Goal: Task Accomplishment & Management: Use online tool/utility

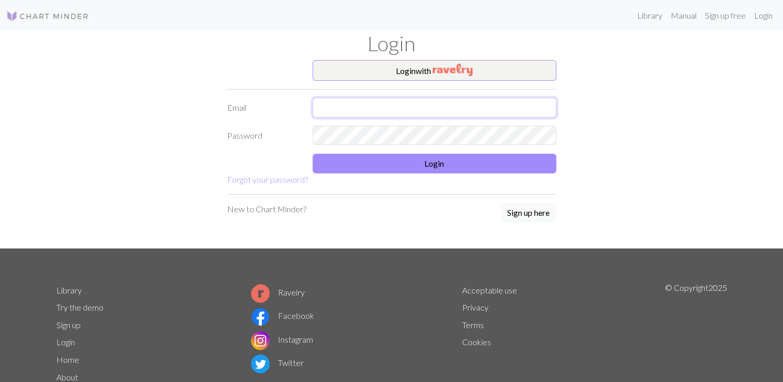
click at [389, 109] on input "text" at bounding box center [435, 108] width 244 height 20
type input "[EMAIL_ADDRESS][PERSON_NAME][DOMAIN_NAME]"
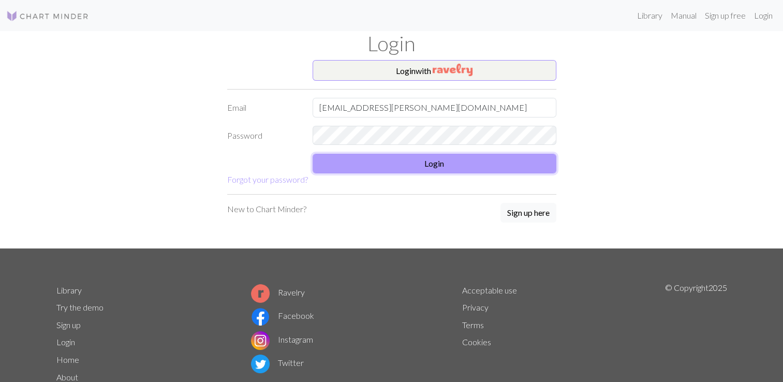
click at [397, 159] on button "Login" at bounding box center [435, 164] width 244 height 20
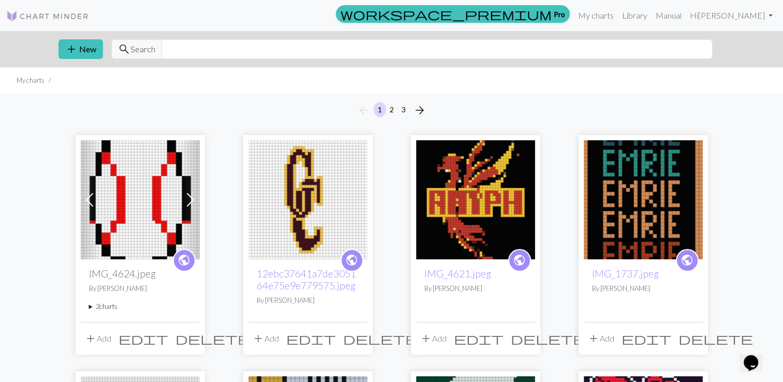
click at [157, 208] on img at bounding box center [140, 199] width 119 height 119
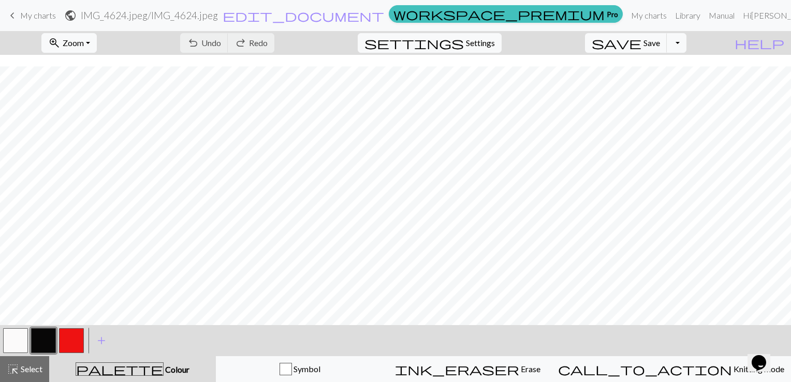
scroll to position [11, 0]
click at [103, 337] on span "add" at bounding box center [101, 340] width 12 height 14
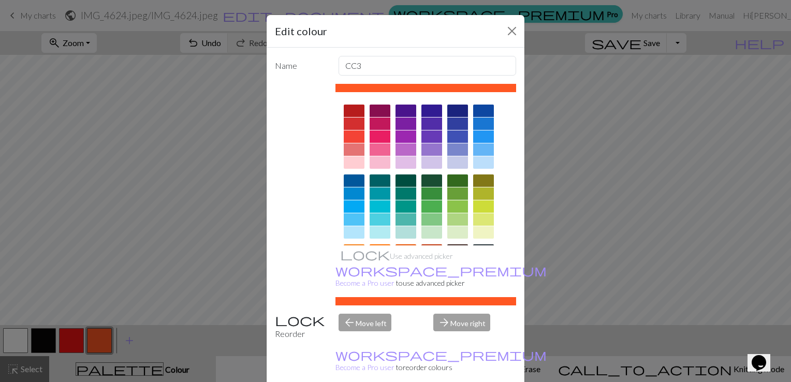
scroll to position [64, 0]
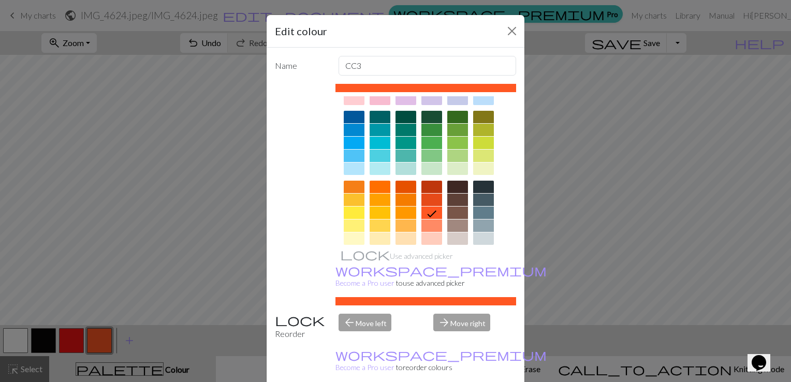
click at [371, 222] on div at bounding box center [380, 225] width 21 height 12
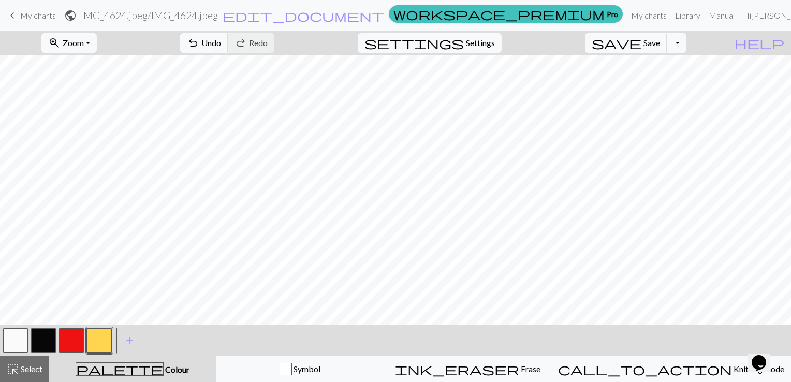
click at [21, 341] on button "button" at bounding box center [15, 340] width 25 height 25
click at [93, 336] on button "button" at bounding box center [99, 340] width 25 height 25
click at [16, 345] on button "button" at bounding box center [15, 340] width 25 height 25
click at [97, 339] on button "button" at bounding box center [99, 340] width 25 height 25
click at [221, 42] on span "Undo" at bounding box center [211, 43] width 20 height 10
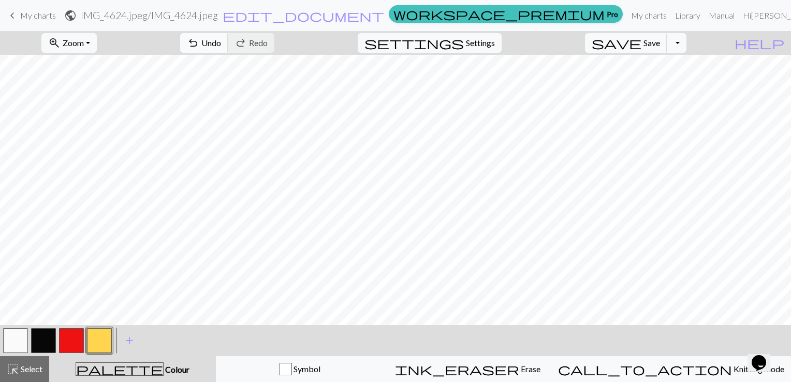
click at [199, 47] on span "undo" at bounding box center [193, 43] width 12 height 14
click at [25, 333] on button "button" at bounding box center [15, 340] width 25 height 25
click at [102, 332] on button "button" at bounding box center [99, 340] width 25 height 25
click at [130, 341] on span "add" at bounding box center [129, 340] width 12 height 14
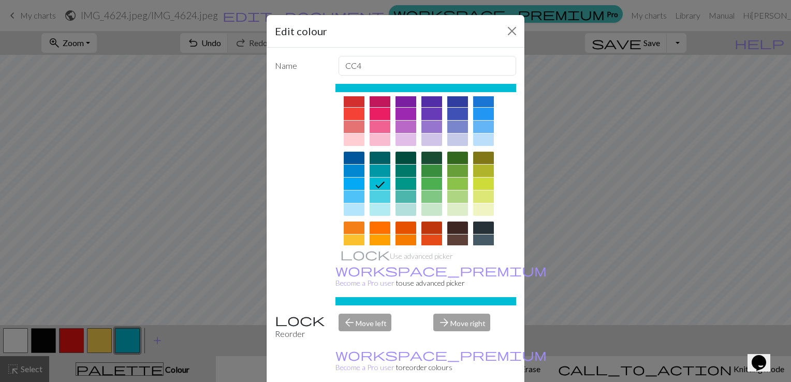
scroll to position [49, 0]
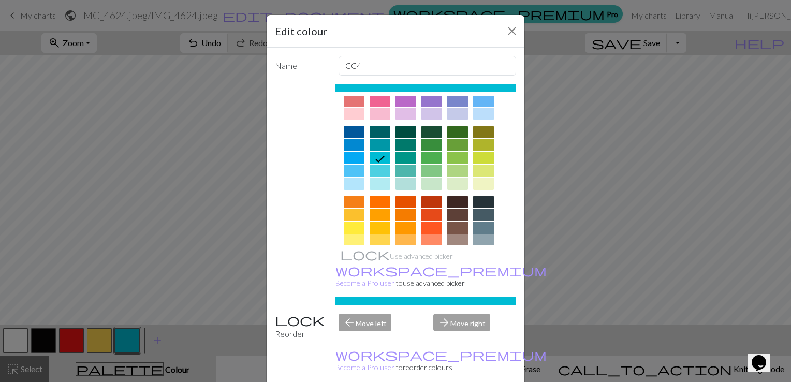
click at [452, 213] on div at bounding box center [457, 215] width 21 height 12
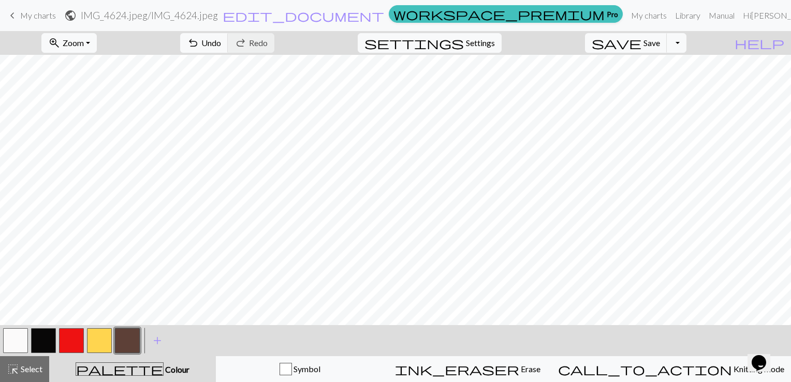
click at [104, 335] on button "button" at bounding box center [99, 340] width 25 height 25
click at [128, 339] on button "button" at bounding box center [127, 340] width 25 height 25
click at [94, 343] on button "button" at bounding box center [99, 340] width 25 height 25
click at [199, 45] on span "undo" at bounding box center [193, 43] width 12 height 14
click at [122, 347] on button "button" at bounding box center [127, 340] width 25 height 25
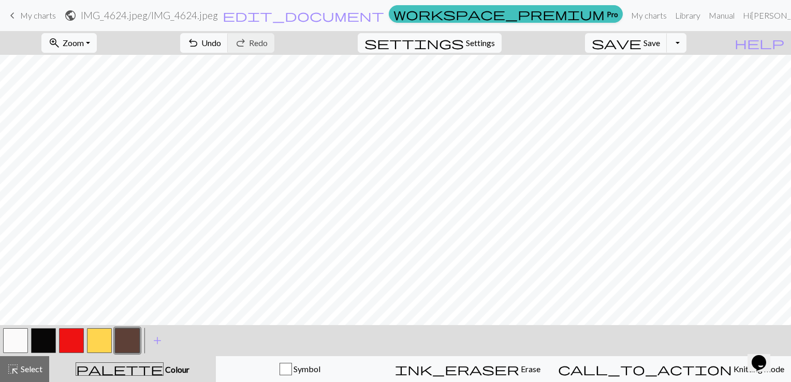
click at [106, 341] on button "button" at bounding box center [99, 340] width 25 height 25
click at [228, 36] on button "undo Undo Undo" at bounding box center [204, 43] width 48 height 20
click at [27, 342] on button "button" at bounding box center [15, 340] width 25 height 25
click at [136, 336] on button "button" at bounding box center [127, 340] width 25 height 25
click at [105, 342] on button "button" at bounding box center [99, 340] width 25 height 25
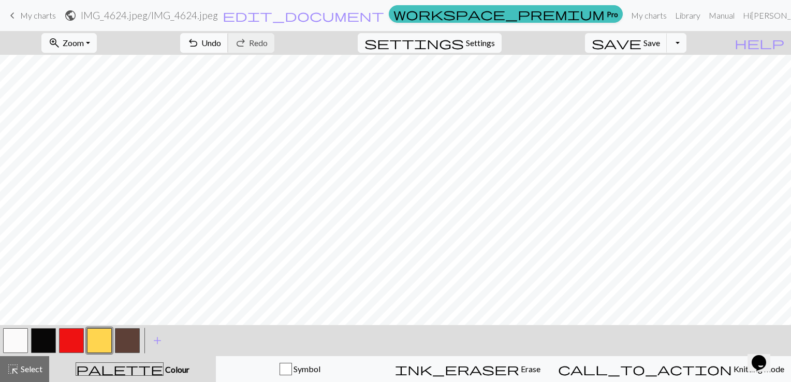
click at [228, 50] on button "undo Undo Undo" at bounding box center [204, 43] width 48 height 20
click at [479, 38] on span "Settings" at bounding box center [480, 43] width 29 height 12
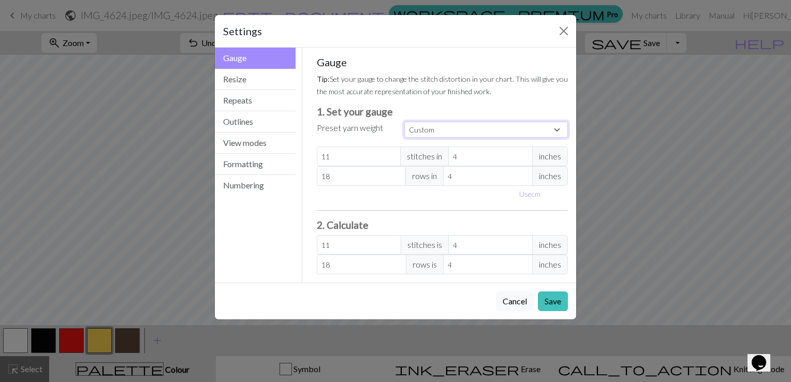
click at [435, 123] on select "Custom Square Lace Light Fingering Fingering Sport Double knit Worsted Aran Bul…" at bounding box center [486, 130] width 164 height 16
select select "superbulky"
click at [404, 122] on select "Custom Square Lace Light Fingering Fingering Sport Double knit Worsted Aran Bul…" at bounding box center [486, 130] width 164 height 16
type input "8"
type input "15"
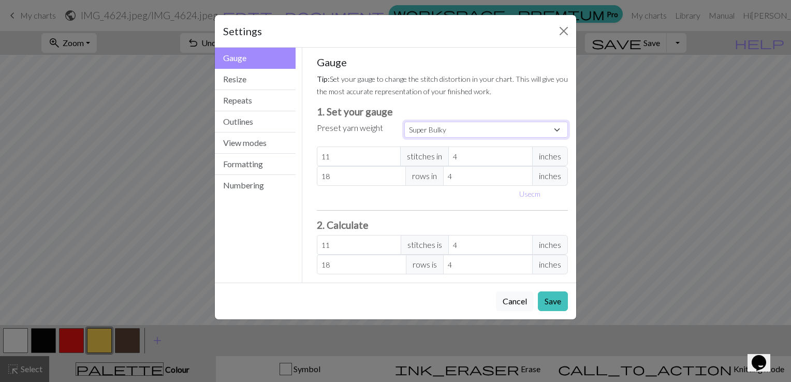
type input "8"
type input "15"
click at [544, 297] on button "Save" at bounding box center [553, 301] width 30 height 20
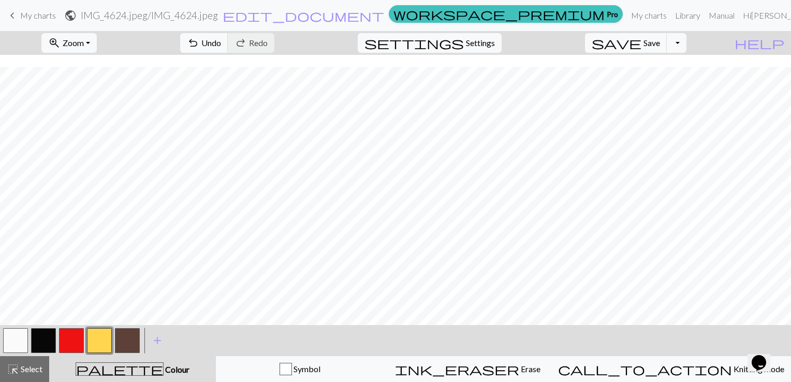
scroll to position [31, 0]
click at [35, 367] on span "Select" at bounding box center [30, 369] width 23 height 10
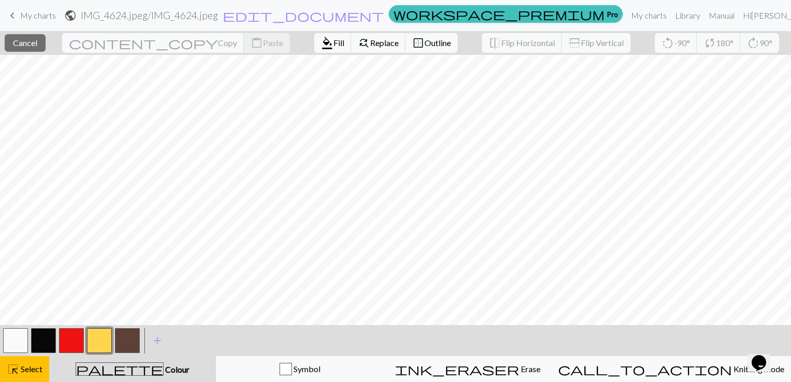
click at [20, 338] on button "button" at bounding box center [15, 340] width 25 height 25
click at [35, 370] on span "Select" at bounding box center [30, 369] width 23 height 10
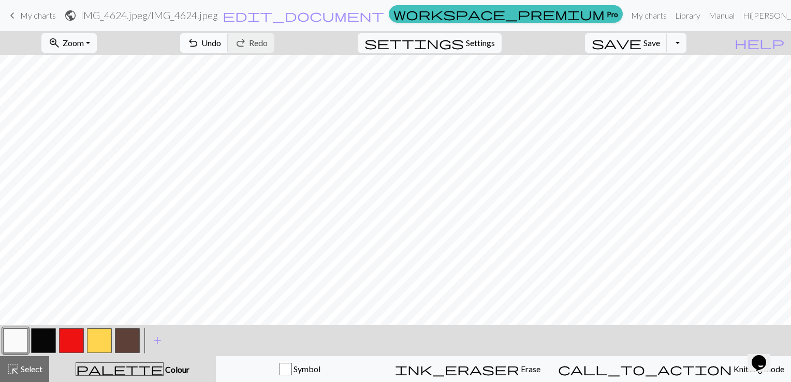
click at [221, 47] on span "Undo" at bounding box center [211, 43] width 20 height 10
click at [109, 337] on button "button" at bounding box center [99, 340] width 25 height 25
click at [18, 343] on button "button" at bounding box center [15, 340] width 25 height 25
click at [101, 338] on button "button" at bounding box center [99, 340] width 25 height 25
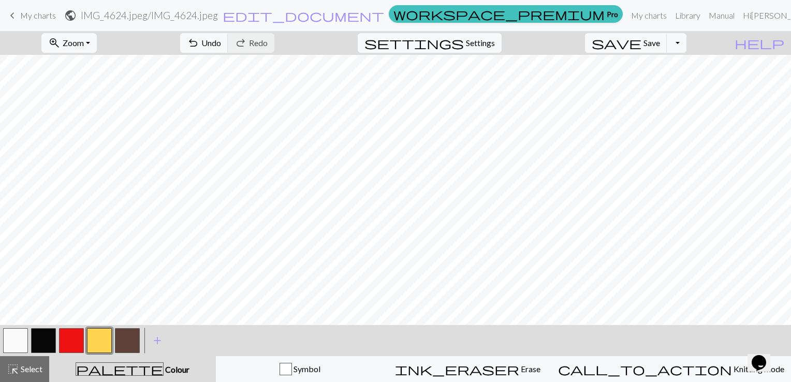
click at [26, 336] on button "button" at bounding box center [15, 340] width 25 height 25
click at [100, 338] on button "button" at bounding box center [99, 340] width 25 height 25
click at [228, 48] on button "undo Undo Undo" at bounding box center [204, 43] width 48 height 20
click at [134, 338] on button "button" at bounding box center [127, 340] width 25 height 25
click at [199, 40] on span "undo" at bounding box center [193, 43] width 12 height 14
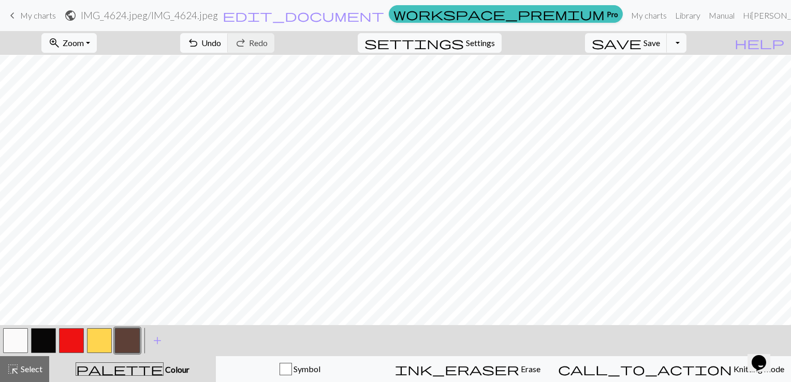
click at [108, 342] on button "button" at bounding box center [99, 340] width 25 height 25
click at [221, 44] on span "Undo" at bounding box center [211, 43] width 20 height 10
click at [228, 47] on button "undo Undo Undo" at bounding box center [204, 43] width 48 height 20
click at [125, 340] on button "button" at bounding box center [127, 340] width 25 height 25
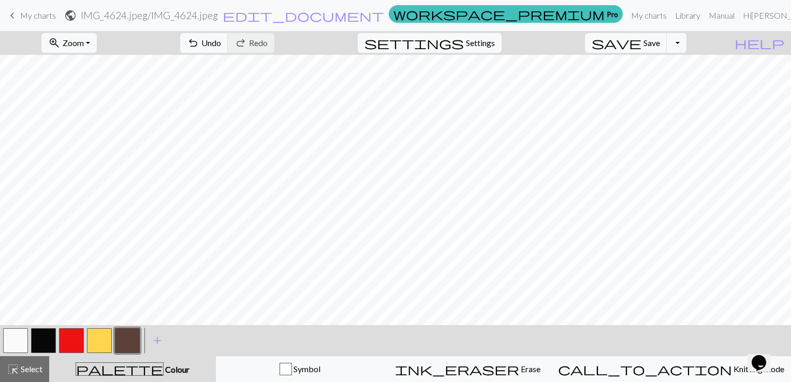
click at [105, 341] on button "button" at bounding box center [99, 340] width 25 height 25
click at [131, 343] on button "button" at bounding box center [127, 340] width 25 height 25
click at [70, 345] on button "button" at bounding box center [71, 340] width 25 height 25
click at [23, 347] on button "button" at bounding box center [15, 340] width 25 height 25
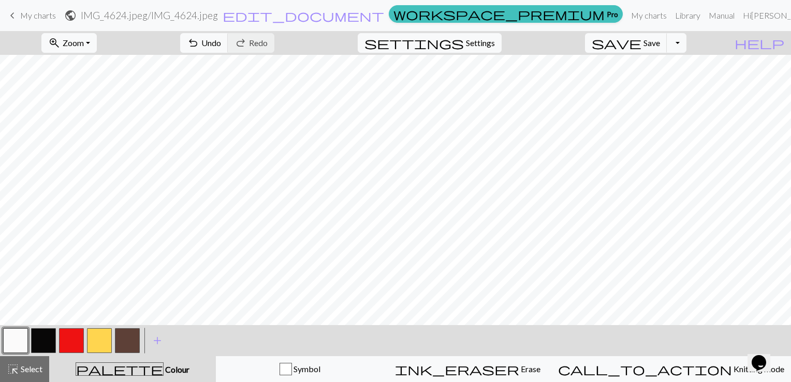
click at [38, 334] on button "button" at bounding box center [43, 340] width 25 height 25
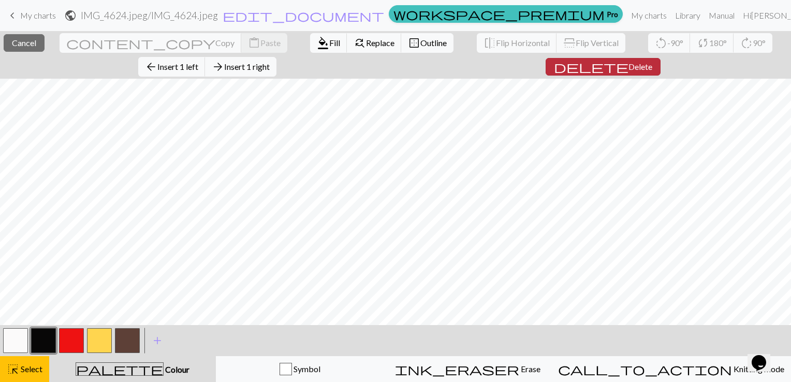
click at [545, 69] on button "delete Delete" at bounding box center [602, 67] width 115 height 18
click at [36, 373] on span "Select" at bounding box center [30, 369] width 23 height 10
click at [628, 65] on span "Delete" at bounding box center [640, 67] width 24 height 10
click at [628, 64] on span "Delete" at bounding box center [640, 67] width 24 height 10
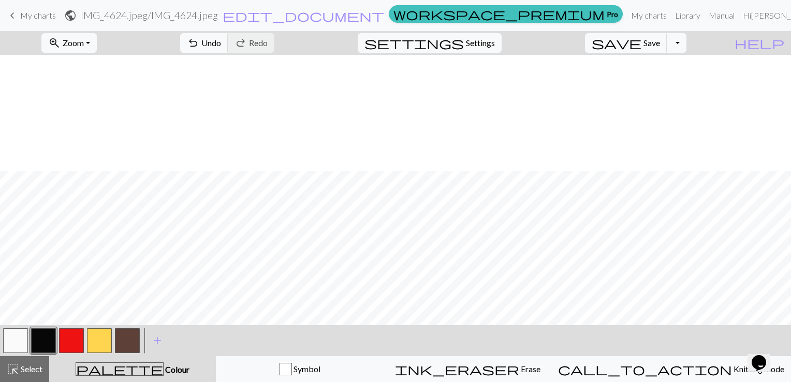
scroll to position [116, 0]
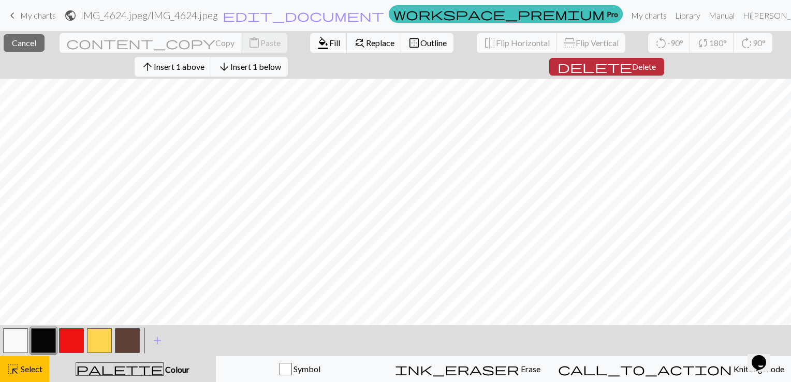
click at [632, 69] on span "Delete" at bounding box center [644, 67] width 24 height 10
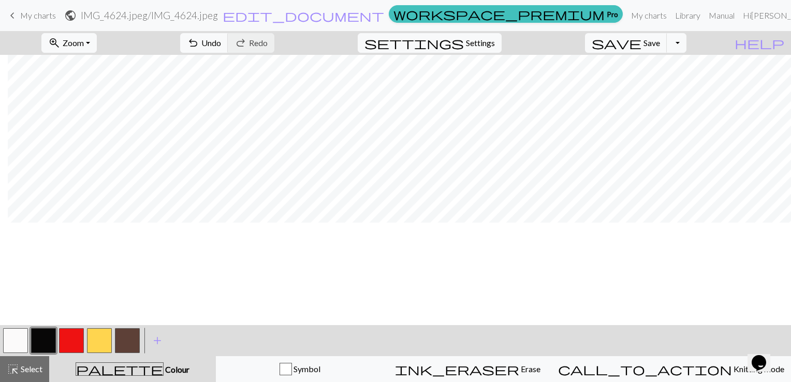
scroll to position [0, 8]
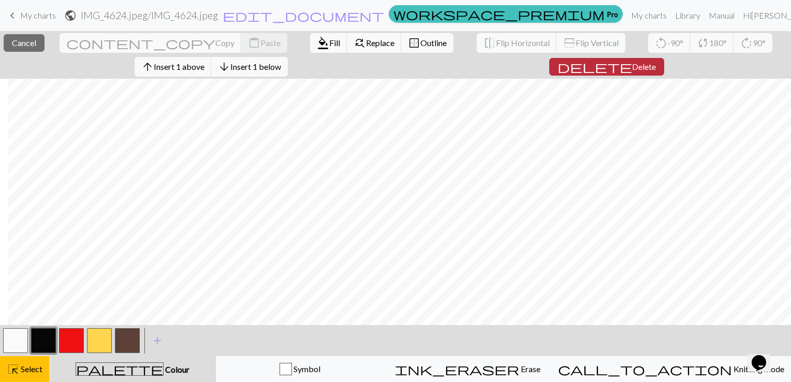
click at [606, 63] on span "delete" at bounding box center [594, 67] width 75 height 14
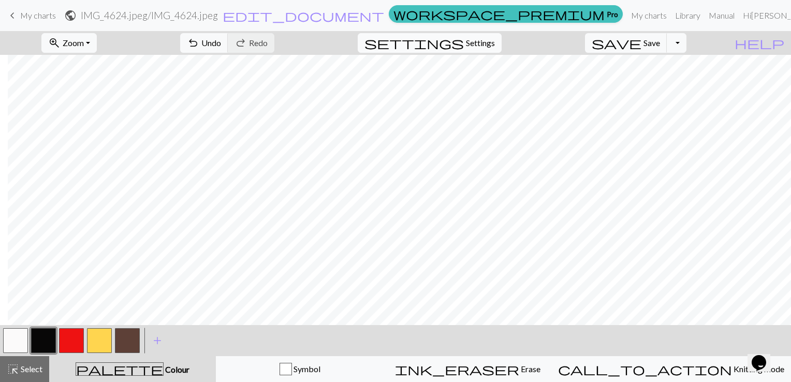
click at [495, 43] on span "Settings" at bounding box center [480, 43] width 29 height 12
select select "superbulky"
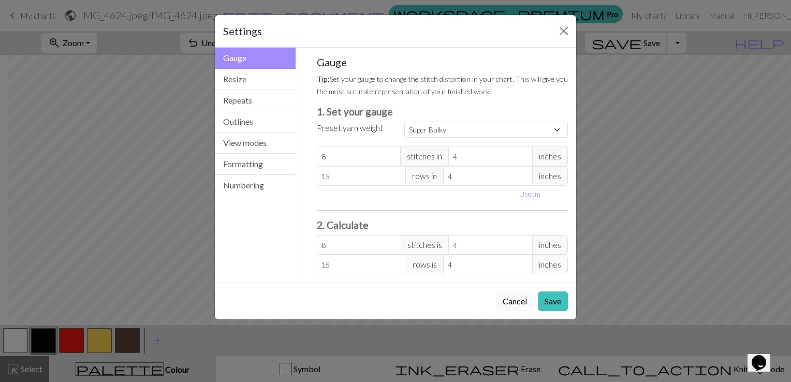
click at [456, 139] on div "Gauge Tip: Set your gauge to change the stitch distortion in your chart. This w…" at bounding box center [443, 165] width 252 height 218
click at [241, 142] on button "View modes" at bounding box center [255, 142] width 81 height 21
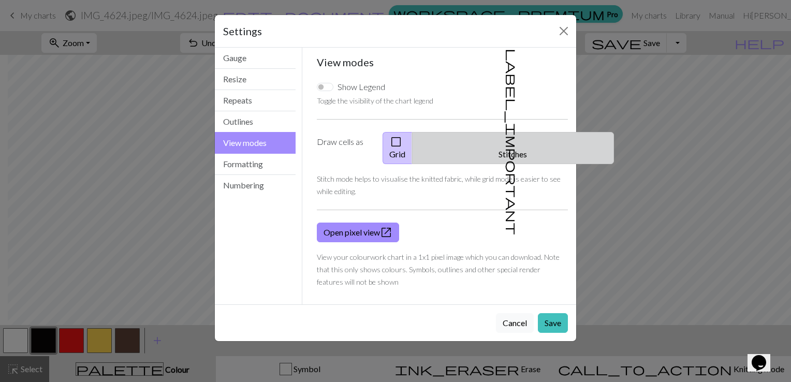
click at [505, 136] on span "label_important" at bounding box center [512, 142] width 14 height 186
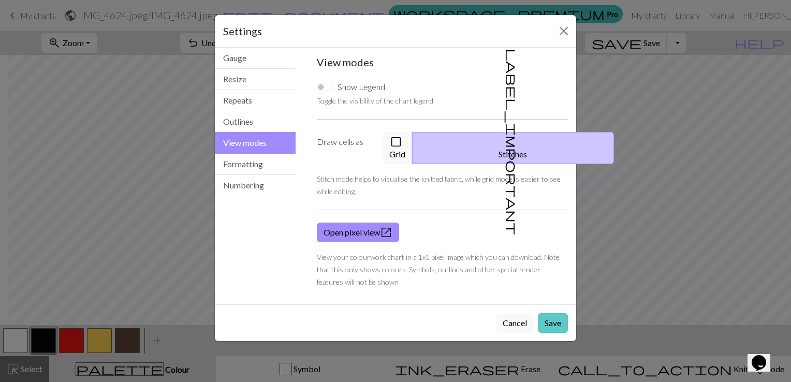
click at [558, 313] on button "Save" at bounding box center [553, 323] width 30 height 20
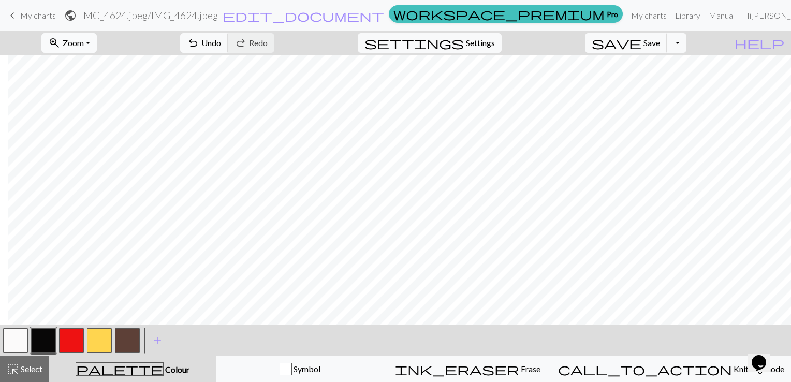
click at [97, 40] on button "zoom_in Zoom Zoom" at bounding box center [68, 43] width 55 height 20
click at [94, 62] on button "Fit all" at bounding box center [83, 65] width 82 height 17
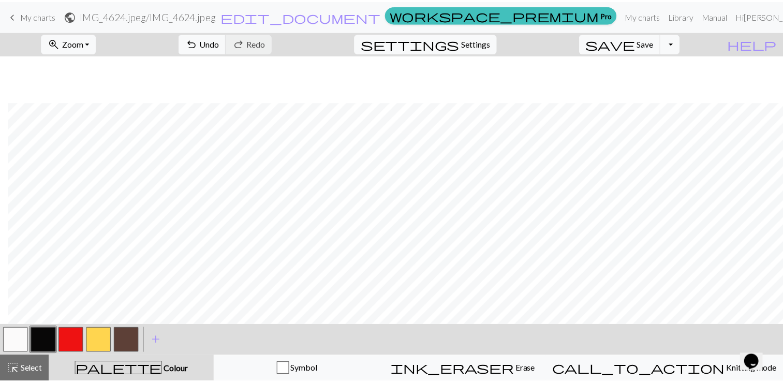
scroll to position [47, 8]
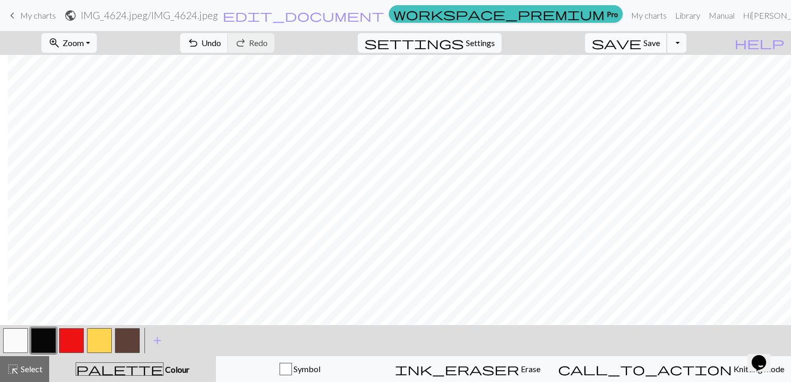
click at [660, 51] on button "save Save Save" at bounding box center [626, 43] width 82 height 20
click at [658, 18] on div "Chart saved" at bounding box center [395, 20] width 791 height 41
click at [658, 18] on link "My charts" at bounding box center [649, 15] width 44 height 21
